Goal: Communication & Community: Answer question/provide support

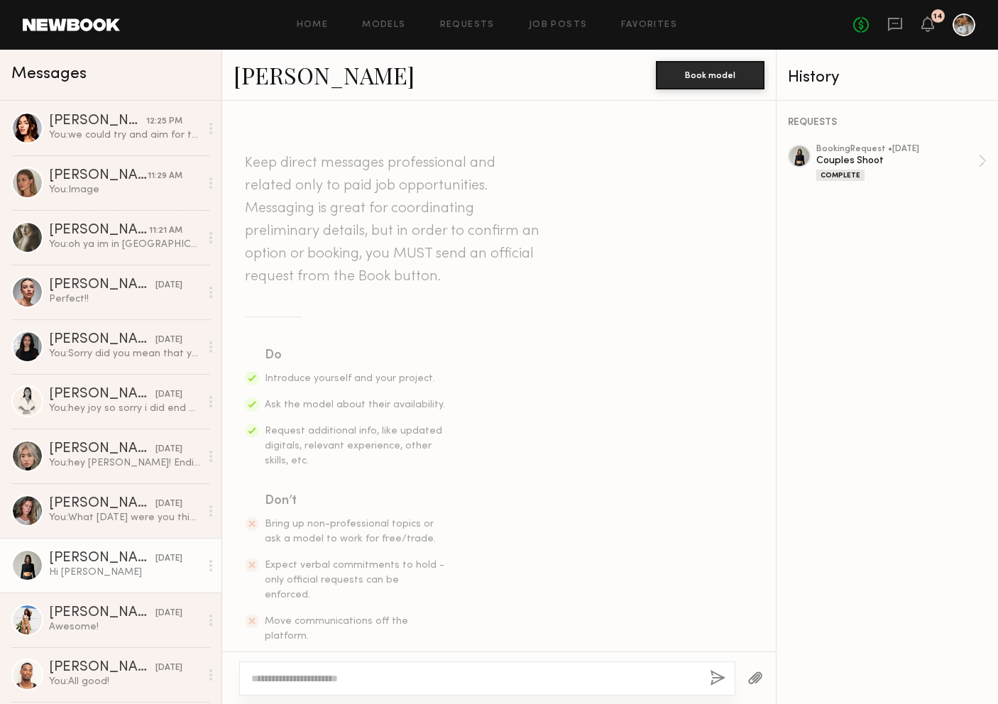
scroll to position [1212, 0]
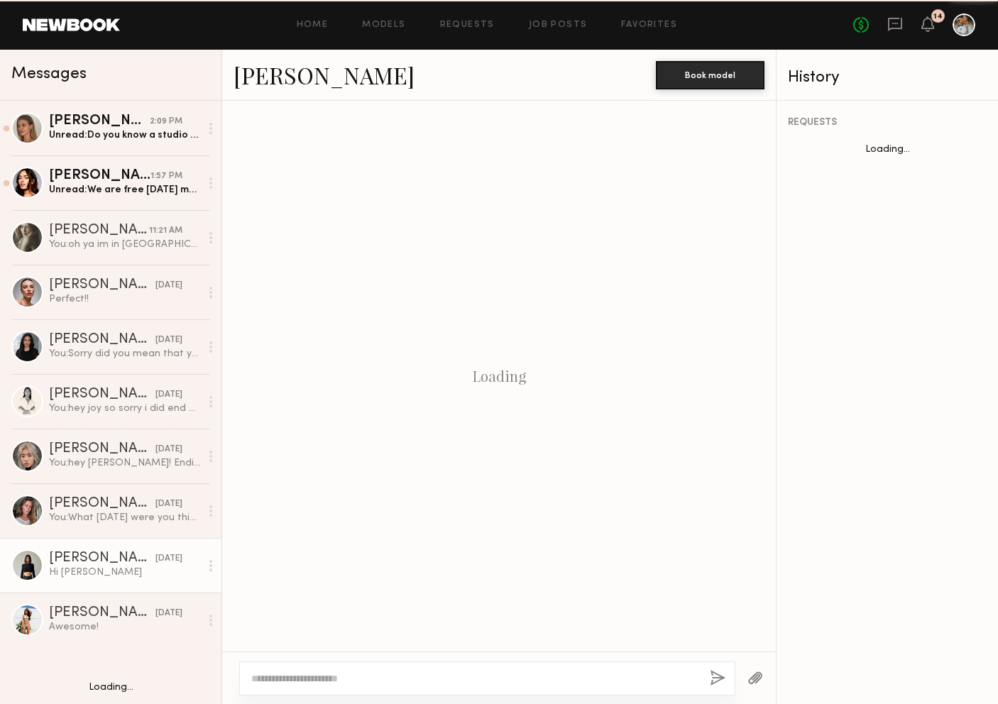
scroll to position [1212, 0]
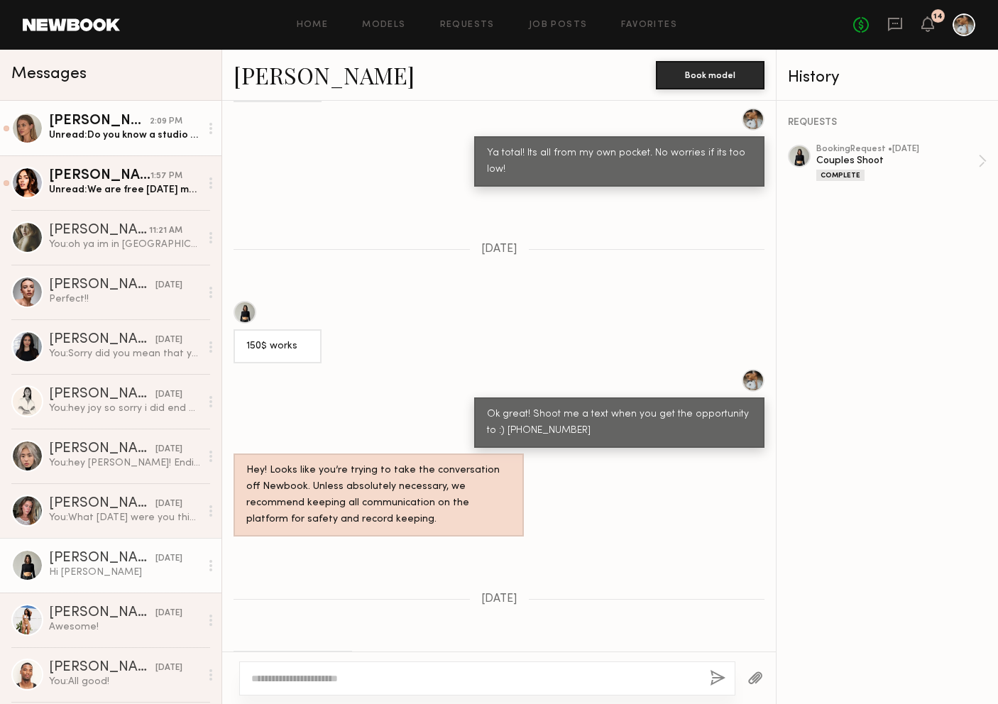
click at [135, 114] on div "Shannon U." at bounding box center [99, 121] width 101 height 14
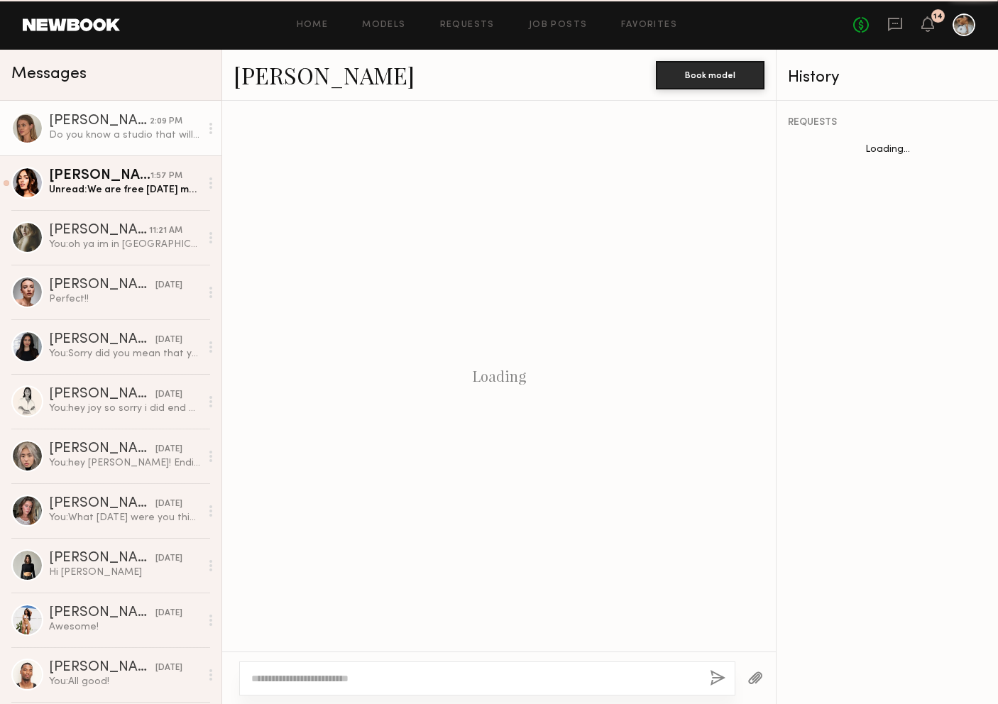
scroll to position [1281, 0]
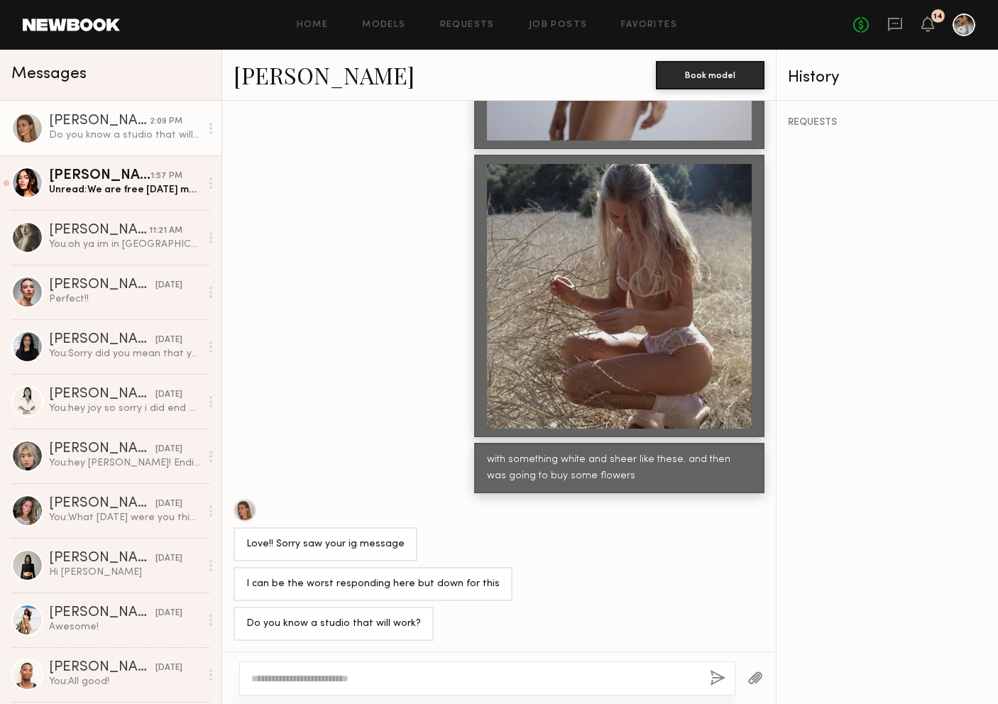
click at [373, 688] on div at bounding box center [487, 678] width 496 height 34
click at [387, 684] on textarea at bounding box center [474, 678] width 447 height 14
type textarea "**********"
click at [714, 673] on button "button" at bounding box center [718, 679] width 16 height 18
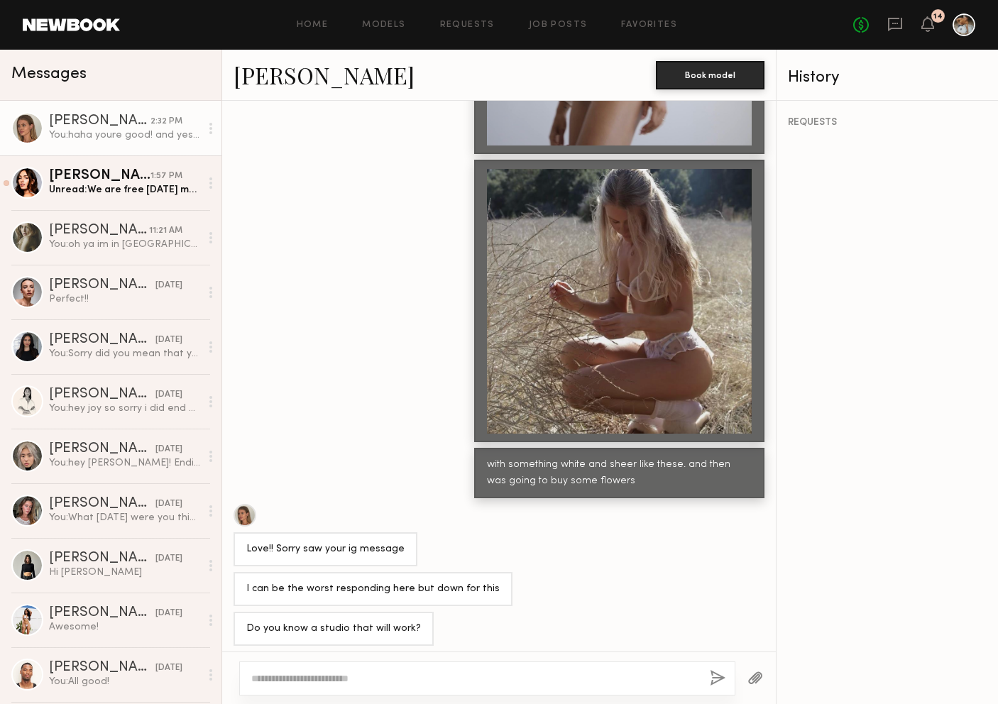
scroll to position [1445, 0]
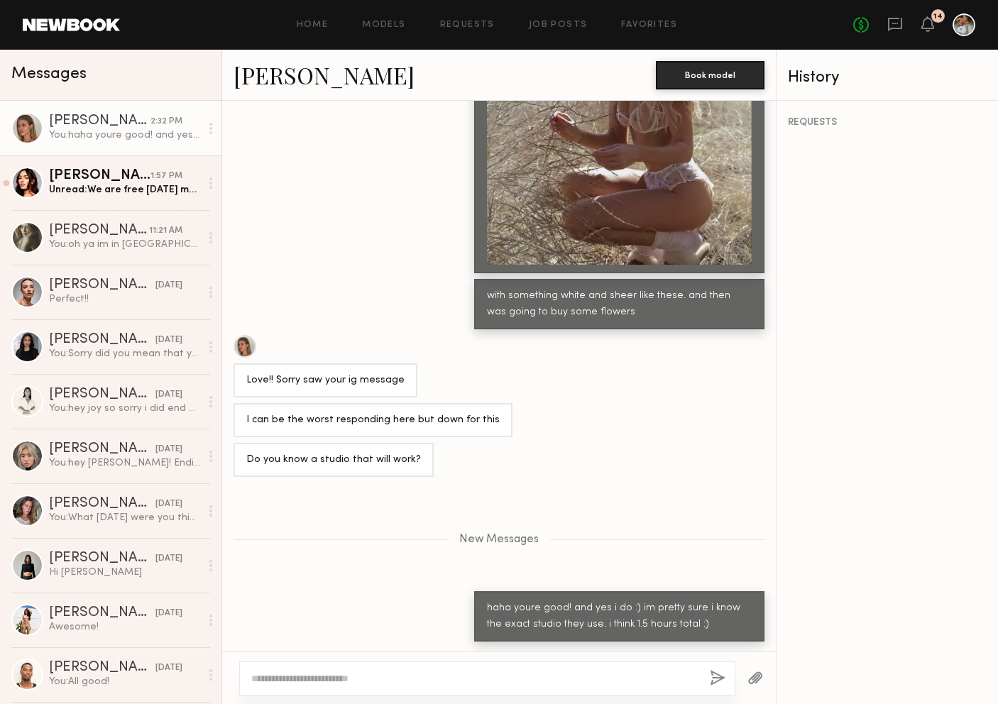
click at [597, 673] on textarea at bounding box center [474, 678] width 447 height 14
type textarea "**********"
click at [722, 678] on button "button" at bounding box center [718, 679] width 16 height 18
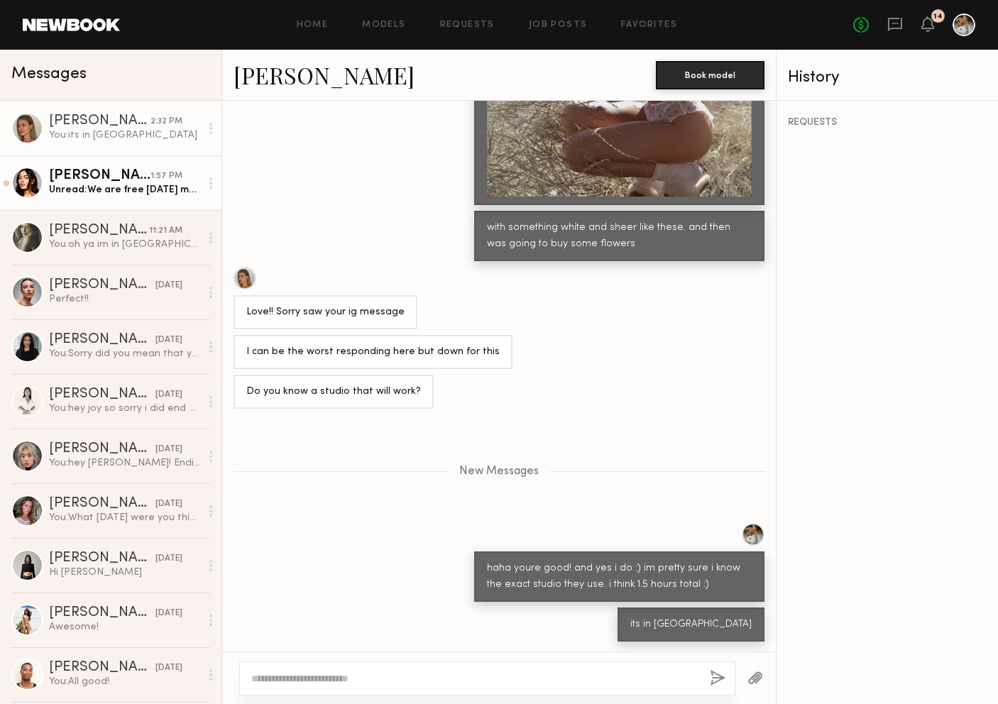
click at [106, 178] on div "[PERSON_NAME]" at bounding box center [99, 176] width 101 height 14
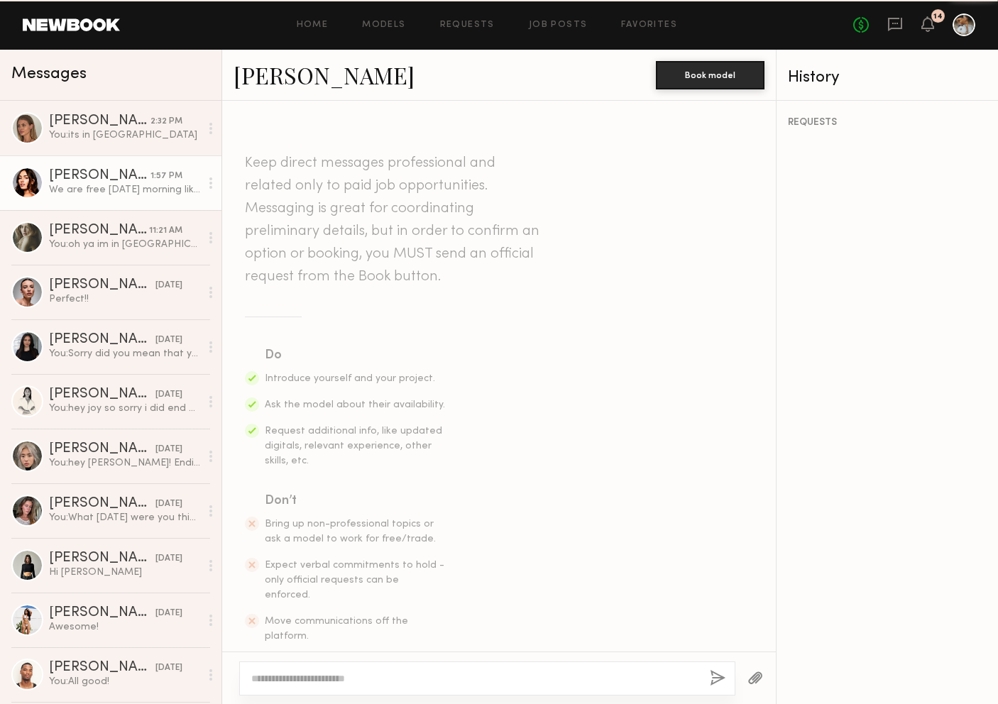
scroll to position [1204, 0]
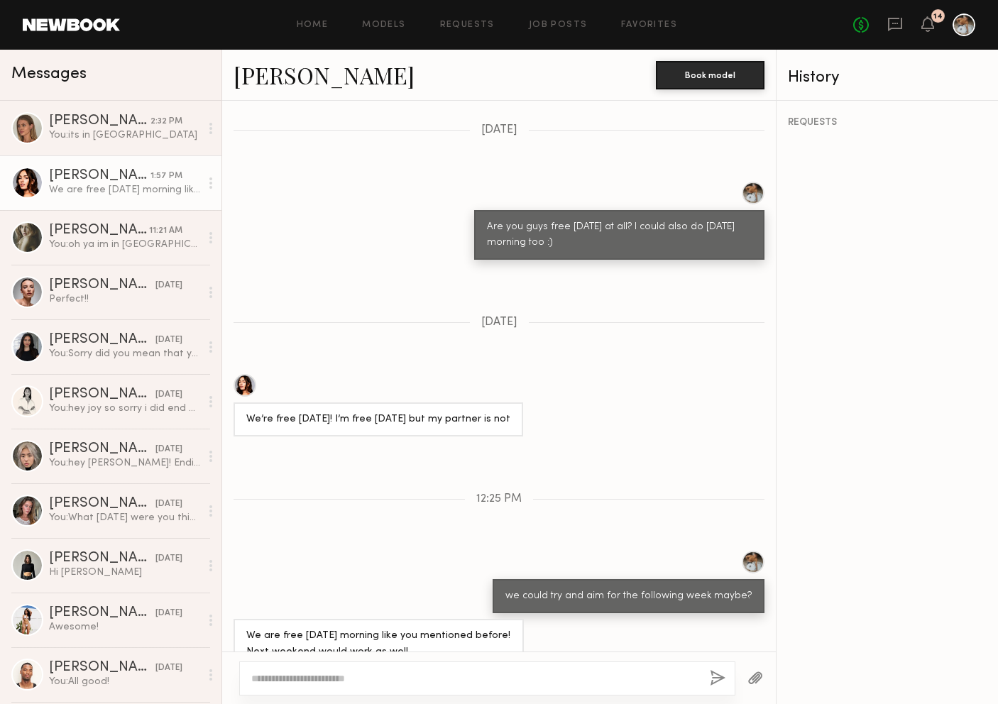
click at [361, 678] on textarea at bounding box center [474, 678] width 447 height 14
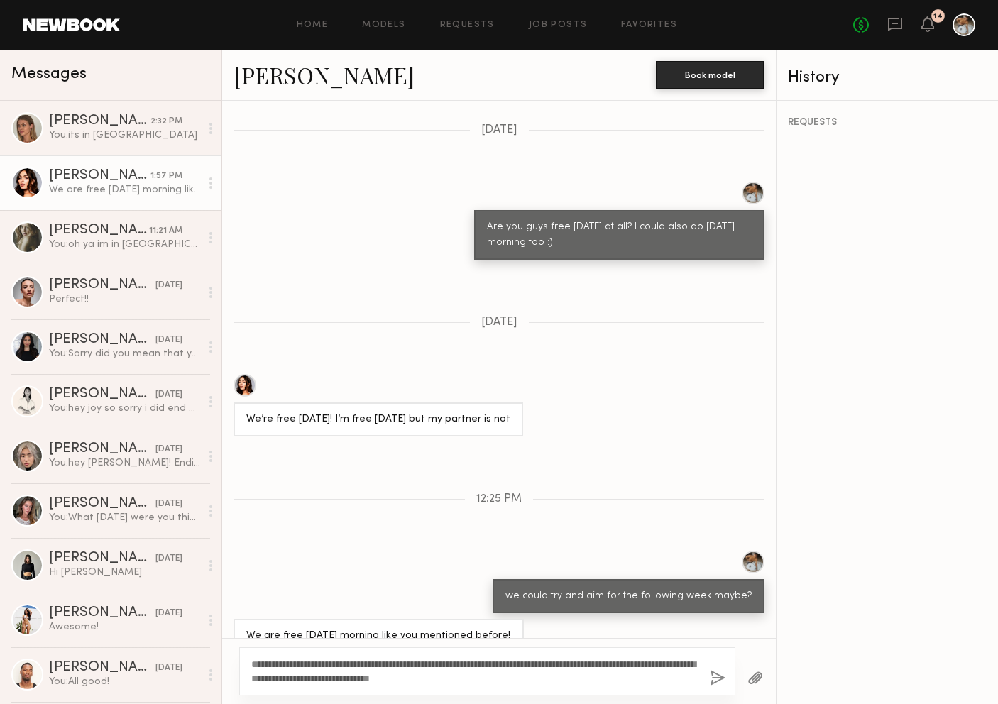
type textarea "**********"
click at [717, 676] on button "button" at bounding box center [718, 679] width 16 height 18
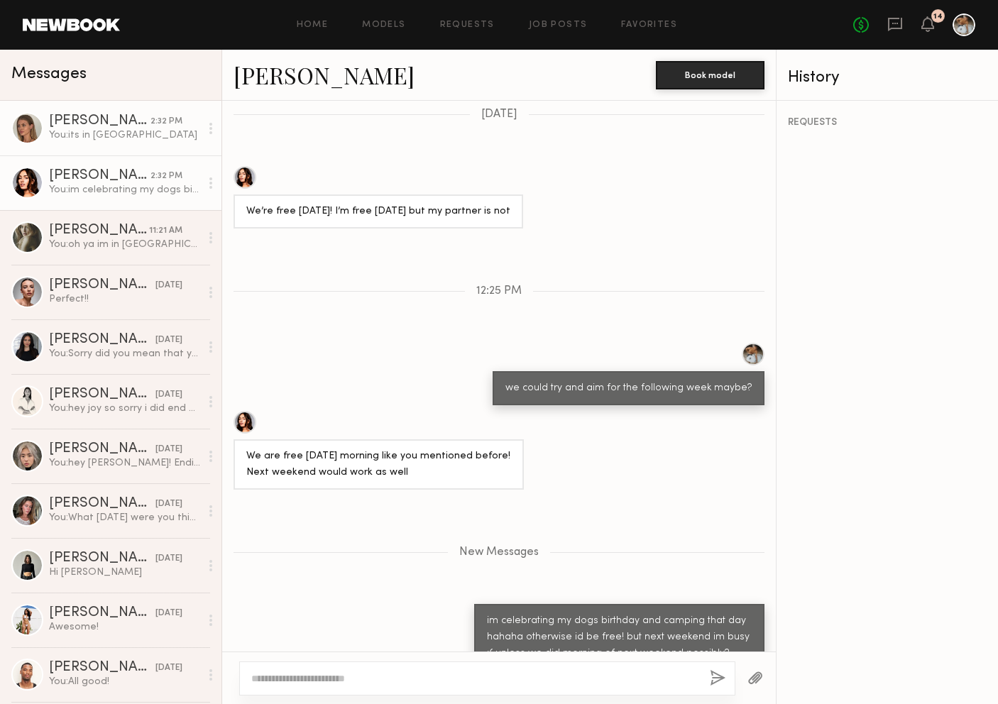
click at [143, 127] on div "[PERSON_NAME]" at bounding box center [99, 121] width 101 height 14
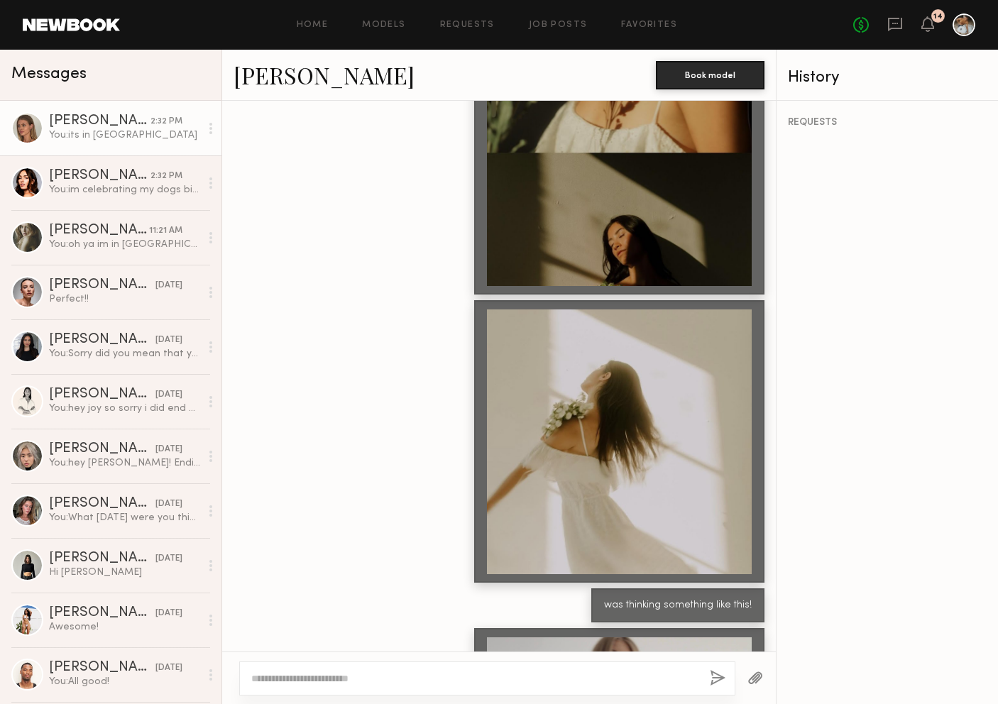
scroll to position [3535, 0]
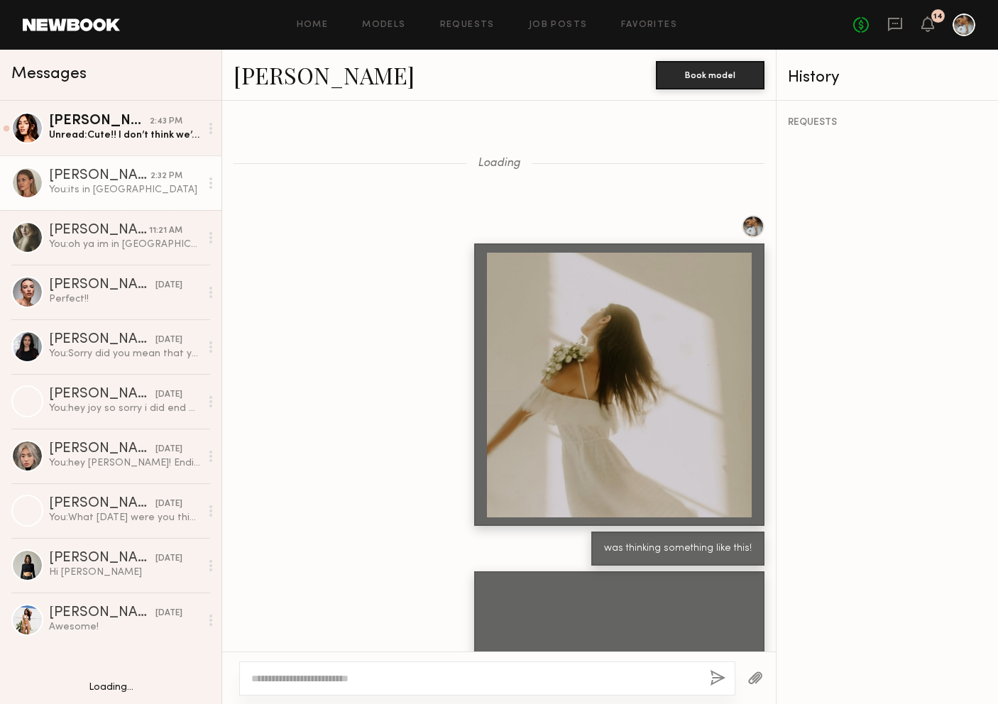
scroll to position [829, 0]
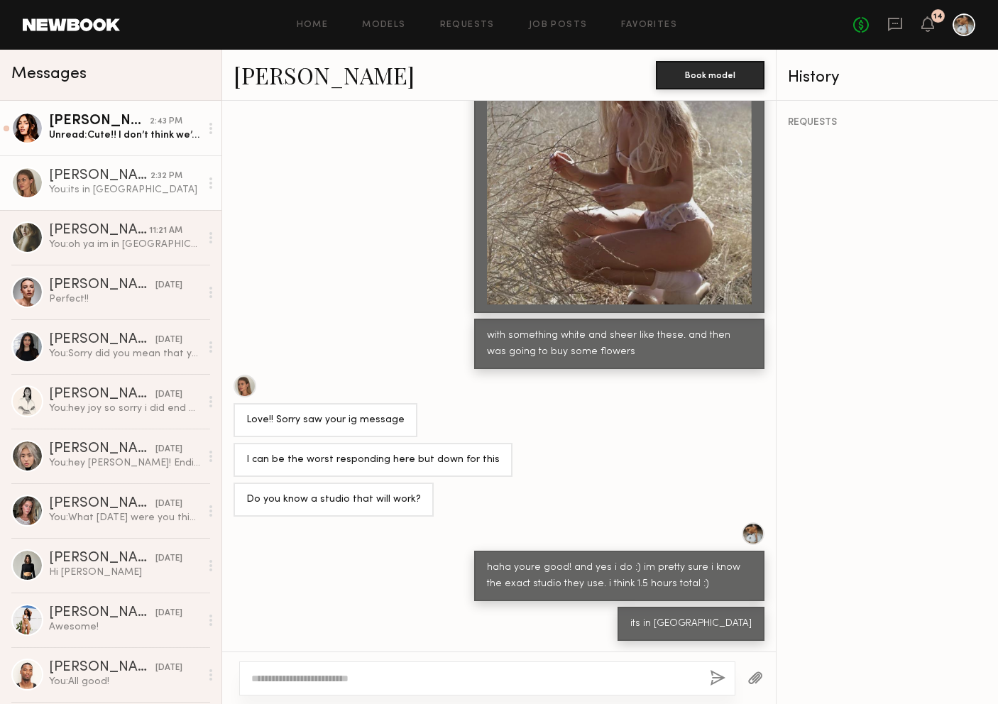
click at [92, 134] on div "Unread: Cute!! I don’t think we’d be able to make weekdays work right now unfor…" at bounding box center [124, 134] width 151 height 13
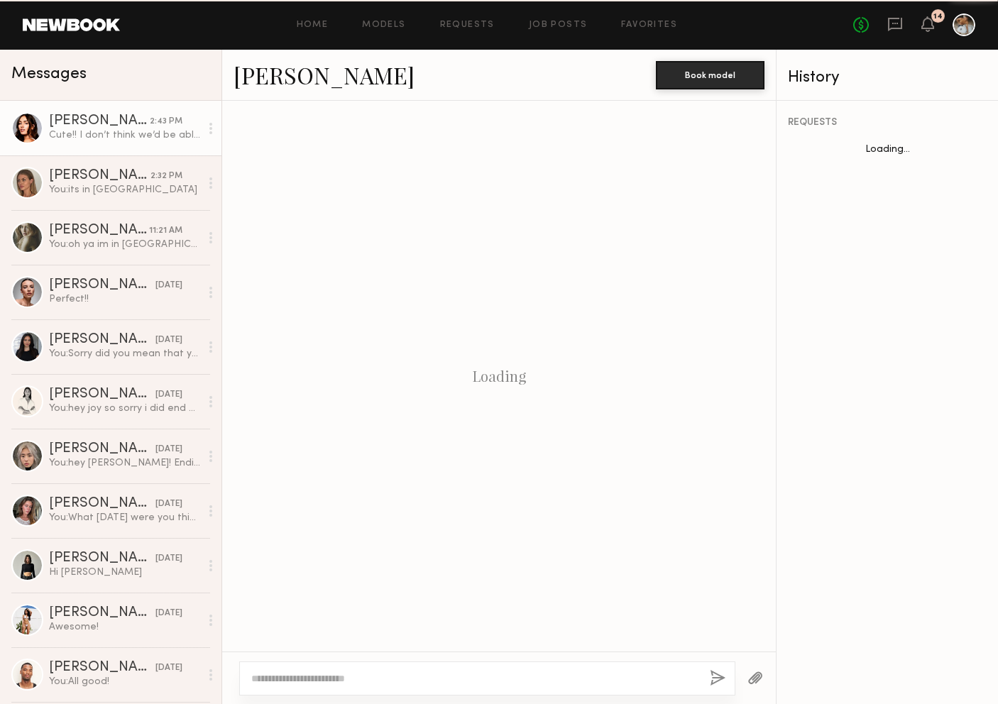
click at [92, 134] on div "Cute!! I don’t think we’d be able to make weekdays work right now unfortunately…" at bounding box center [124, 134] width 151 height 13
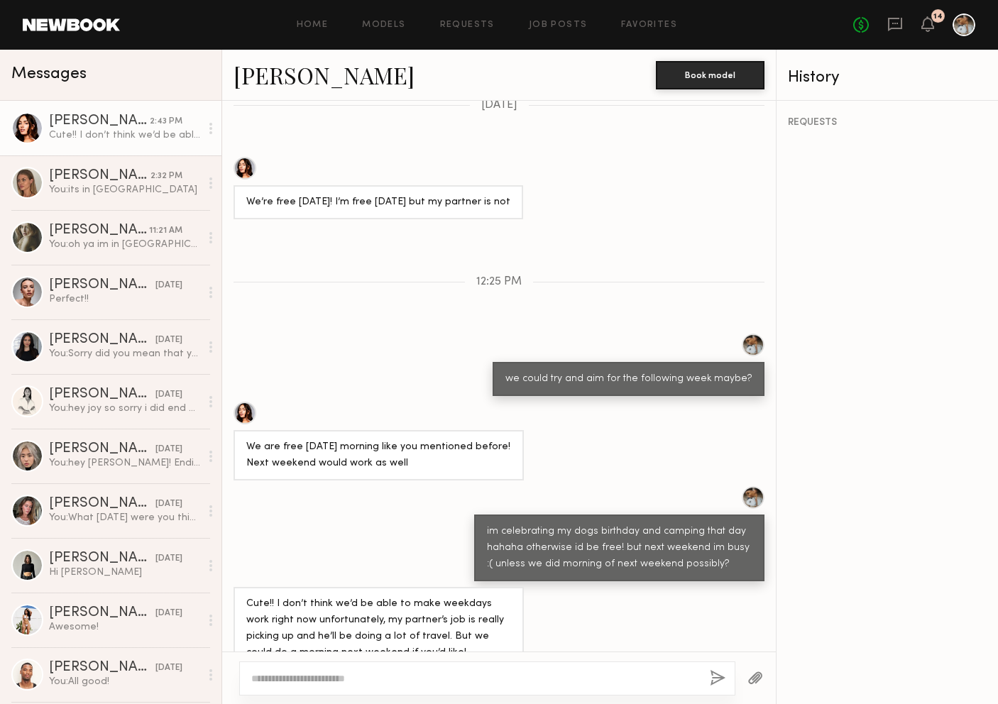
click at [246, 402] on div at bounding box center [244, 413] width 23 height 23
click at [448, 683] on textarea at bounding box center [474, 678] width 447 height 14
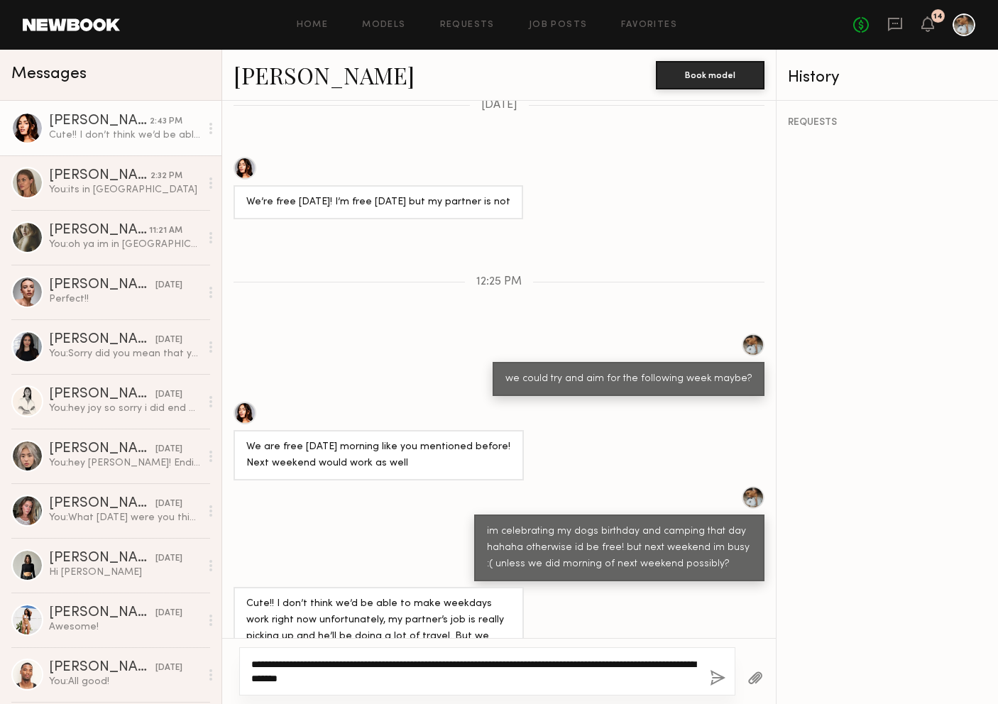
type textarea "**********"
click at [717, 676] on button "button" at bounding box center [718, 679] width 16 height 18
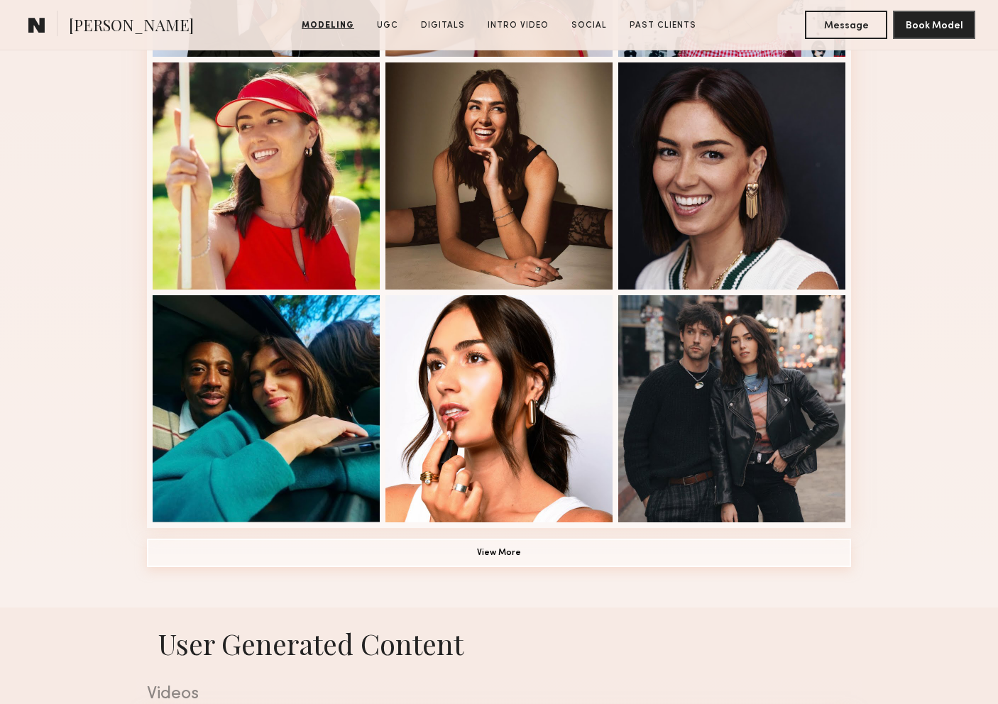
scroll to position [830, 0]
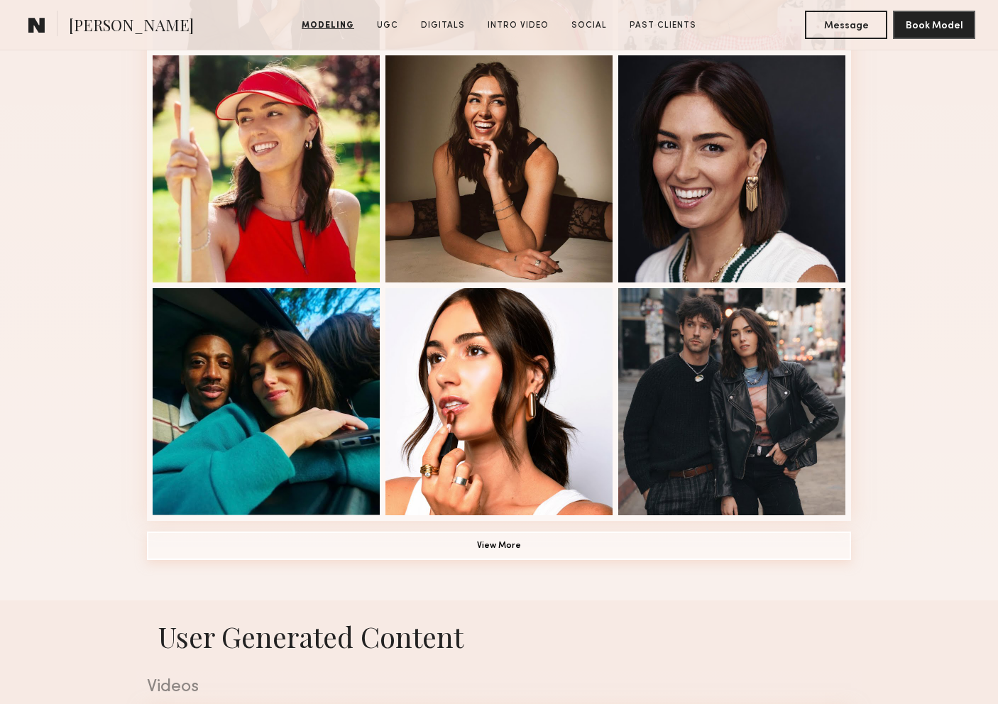
click at [226, 554] on button "View More" at bounding box center [499, 546] width 704 height 28
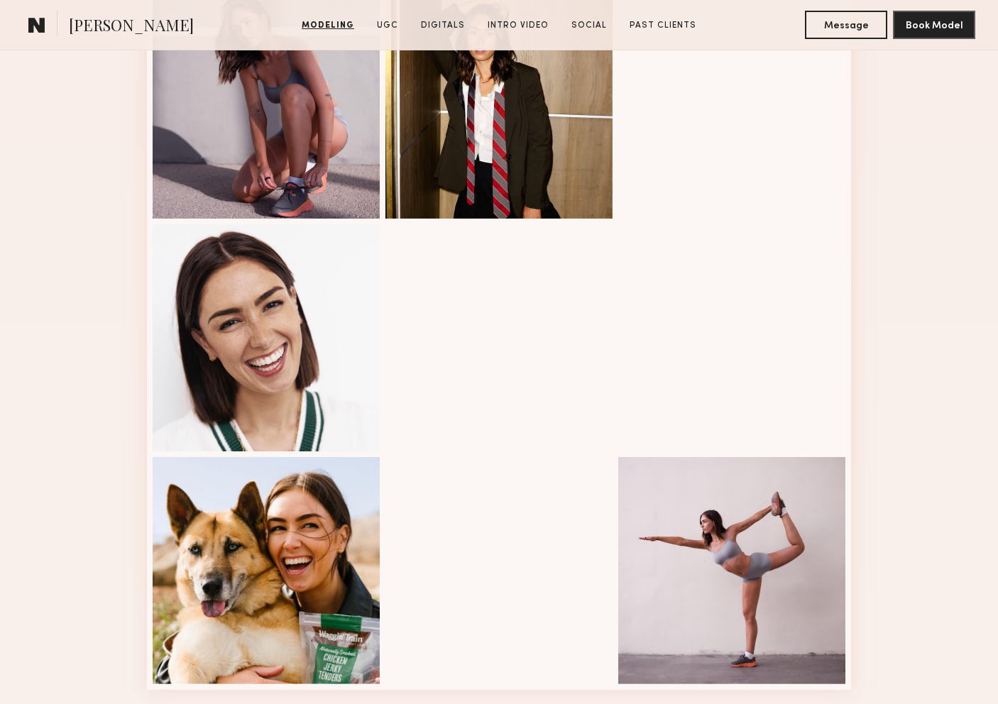
scroll to position [1601, 0]
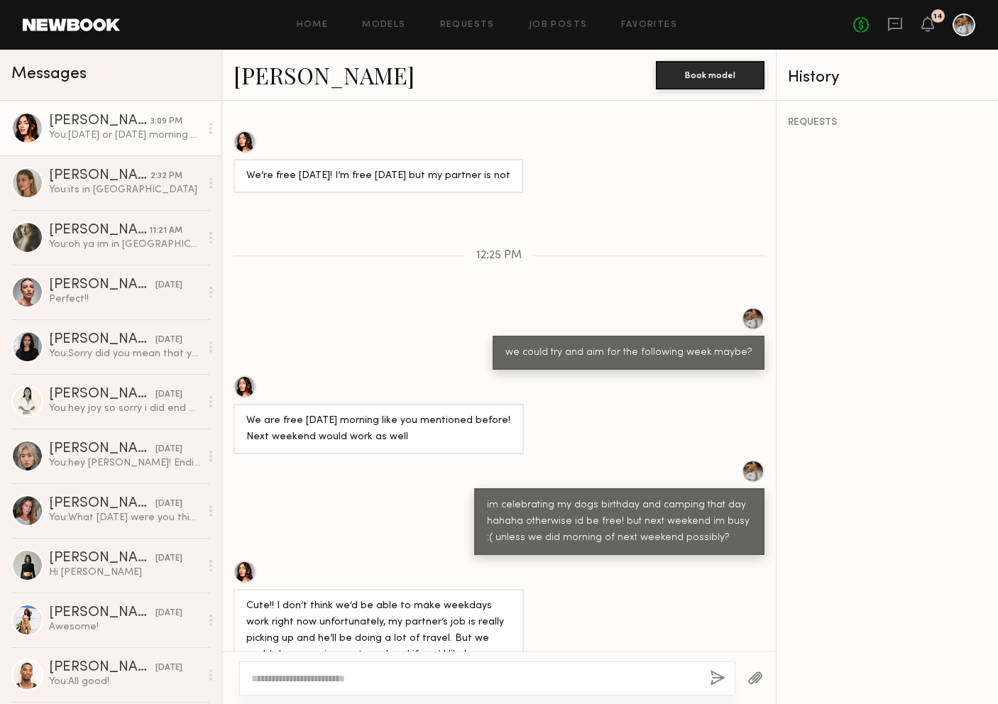
scroll to position [965, 0]
